Goal: Book appointment/travel/reservation

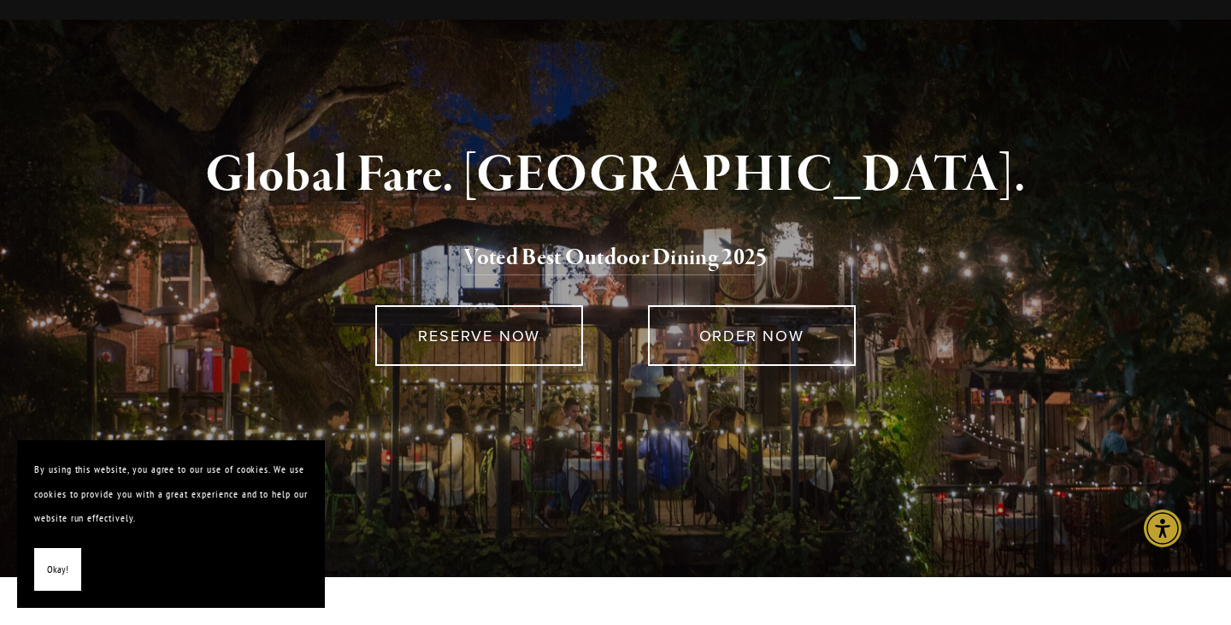
scroll to position [87, 0]
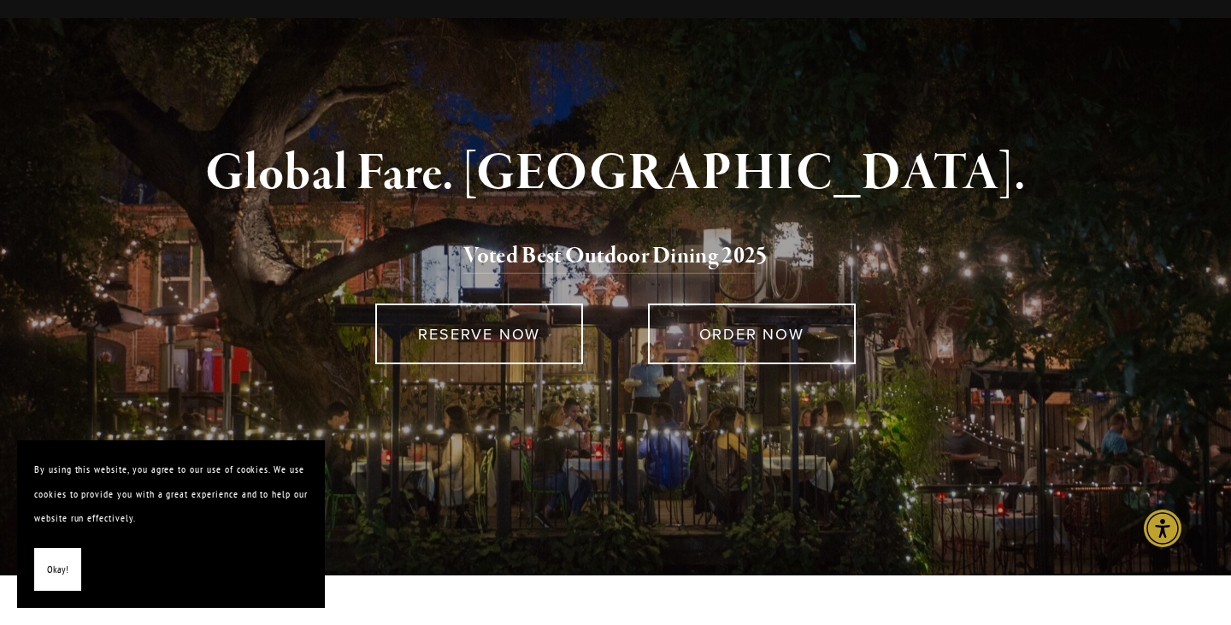
click at [523, 322] on link "RESERVE NOW" at bounding box center [479, 334] width 208 height 61
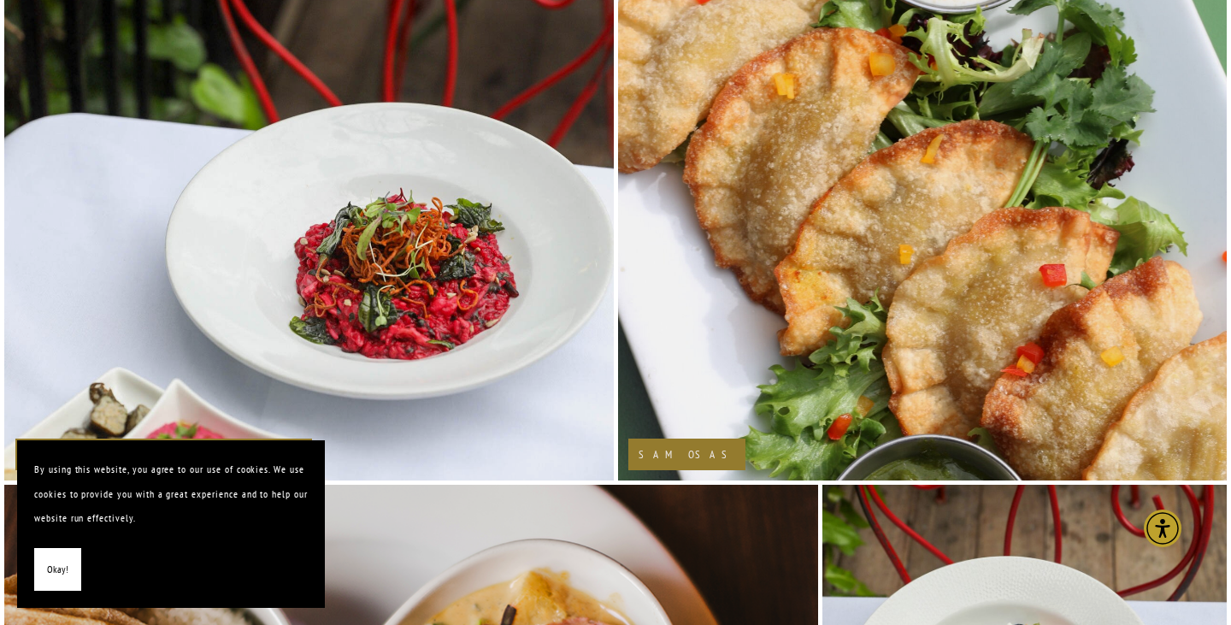
scroll to position [0, 0]
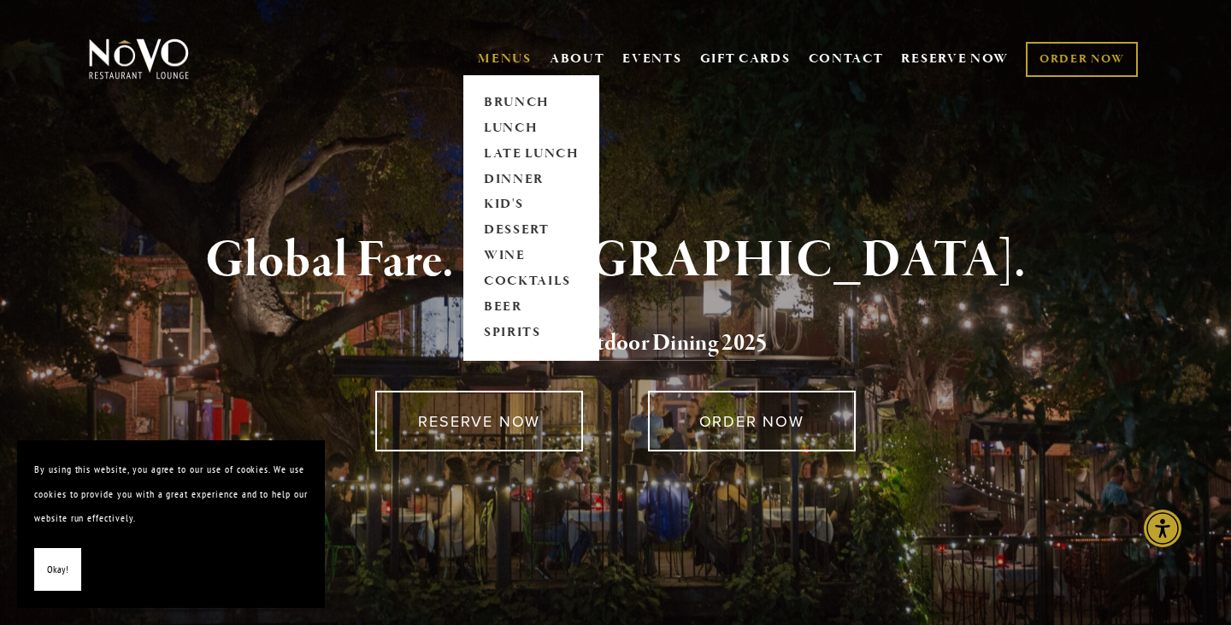
click at [496, 60] on link "MENUS" at bounding box center [505, 58] width 54 height 17
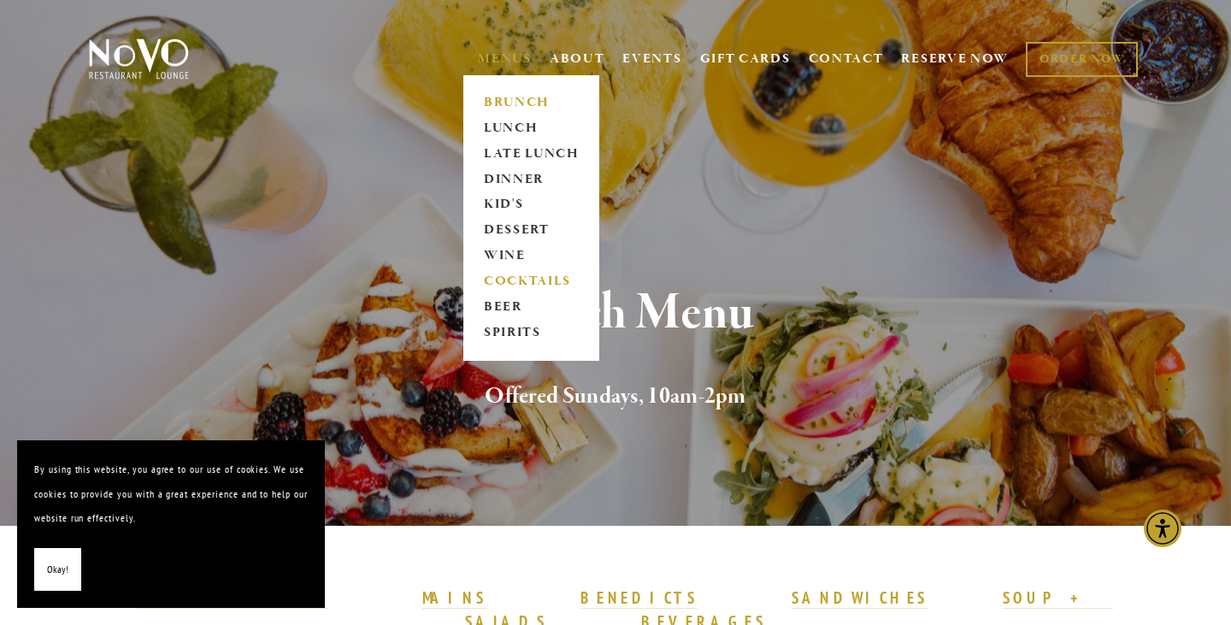
click at [500, 276] on link "COCKTAILS" at bounding box center [531, 282] width 107 height 26
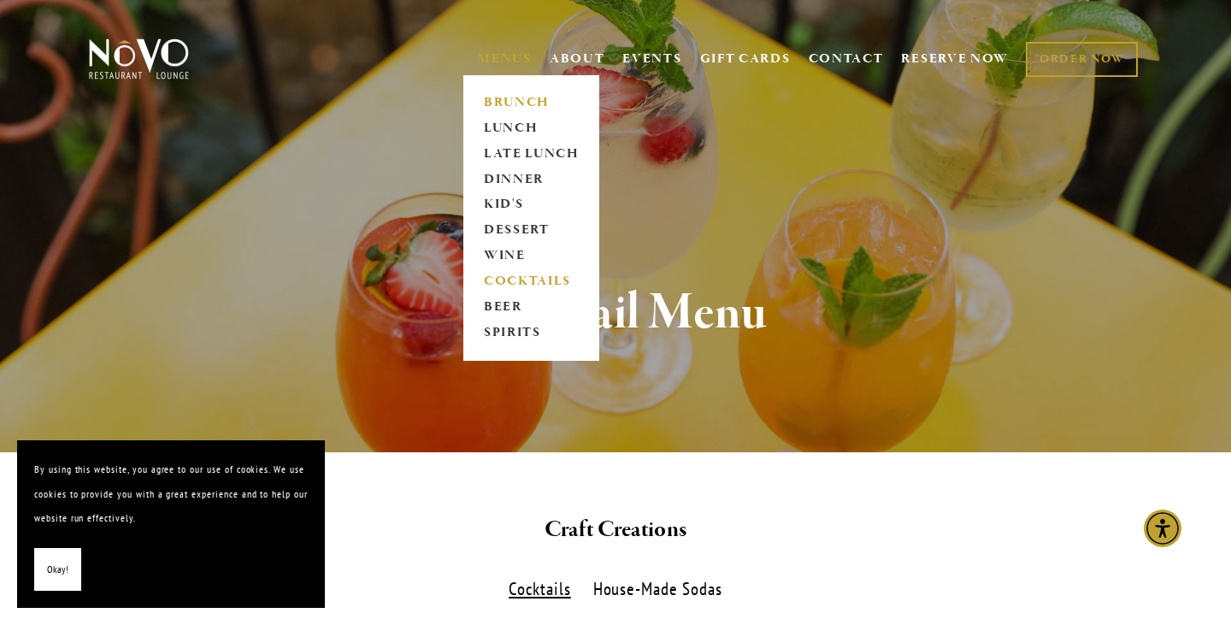
click at [516, 109] on link "BRUNCH" at bounding box center [531, 103] width 107 height 26
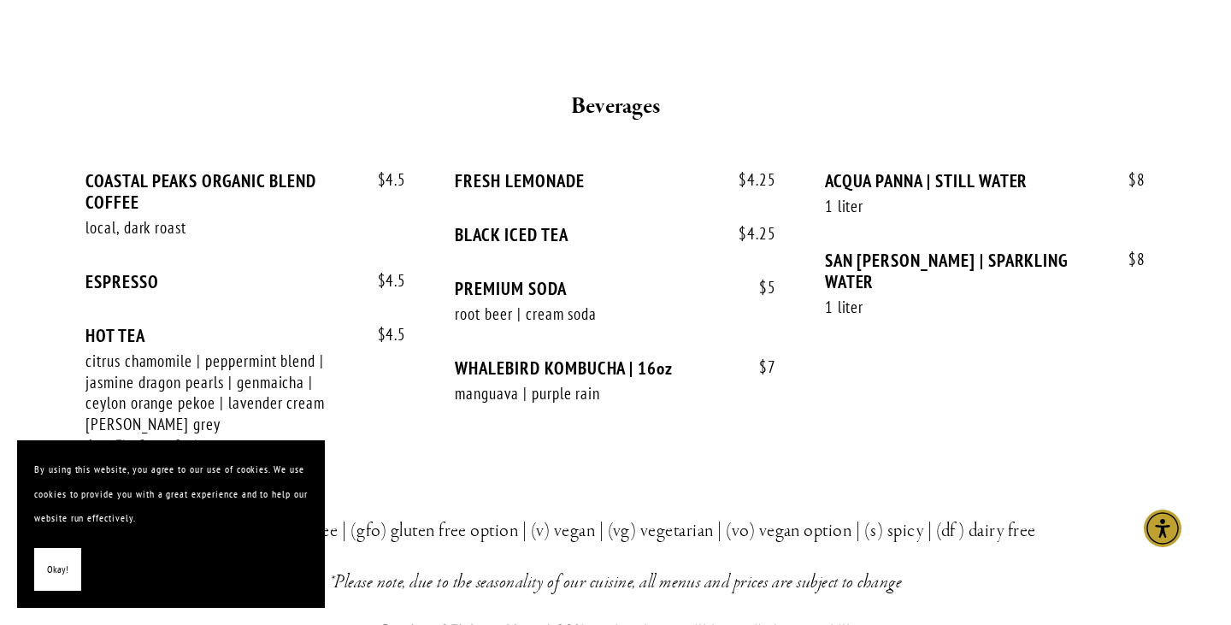
scroll to position [3518, 0]
